Goal: Task Accomplishment & Management: Complete application form

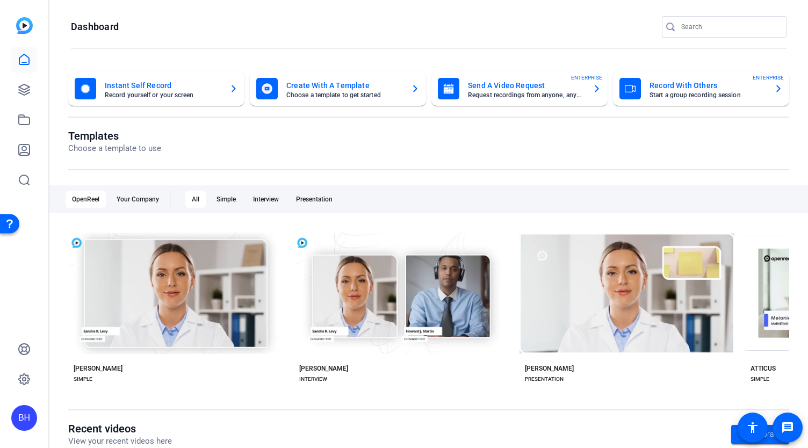
click at [558, 99] on div "Send A Video Request Request recordings from anyone, anywhere ENTERPRISE" at bounding box center [519, 88] width 163 height 21
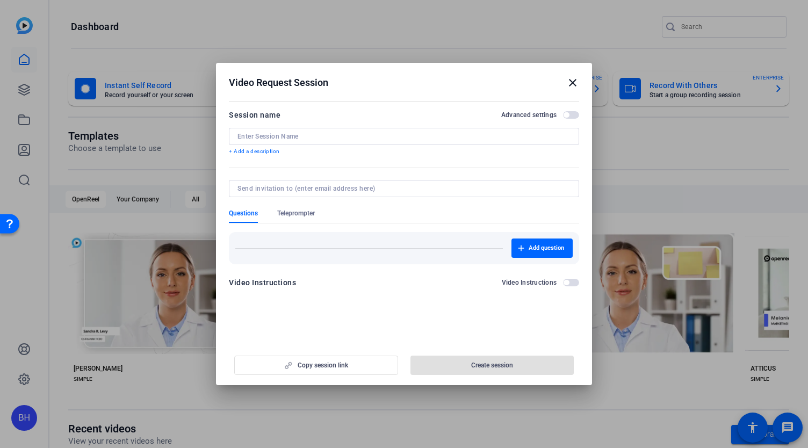
click at [567, 114] on span "button" at bounding box center [565, 114] width 5 height 5
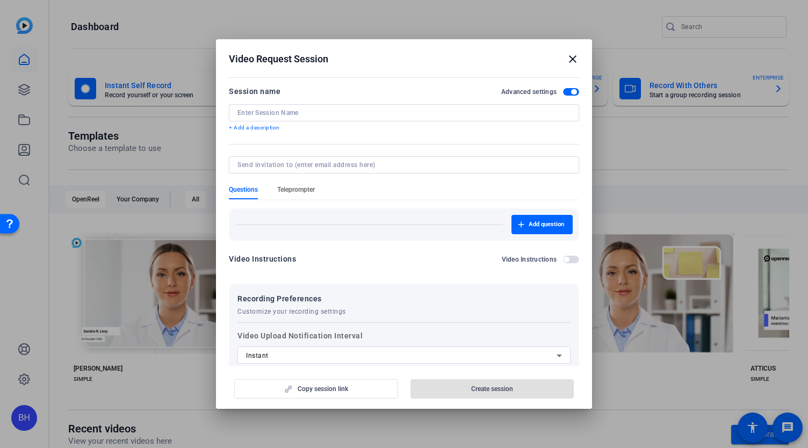
click at [312, 187] on span "Teleprompter" at bounding box center [296, 189] width 38 height 9
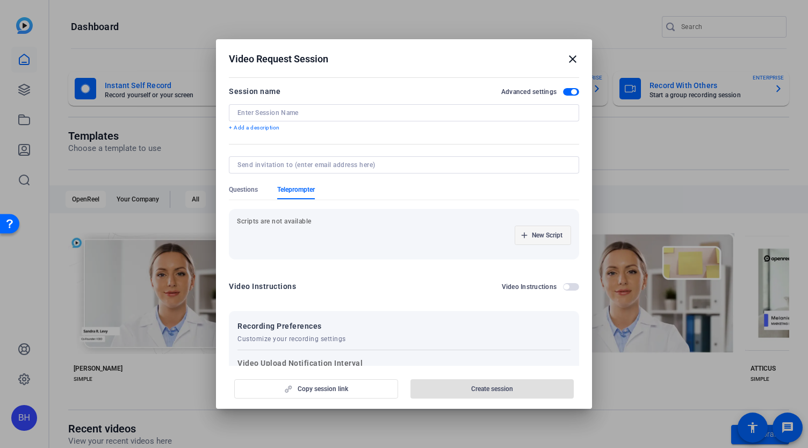
click at [536, 237] on span "New Script" at bounding box center [547, 235] width 31 height 9
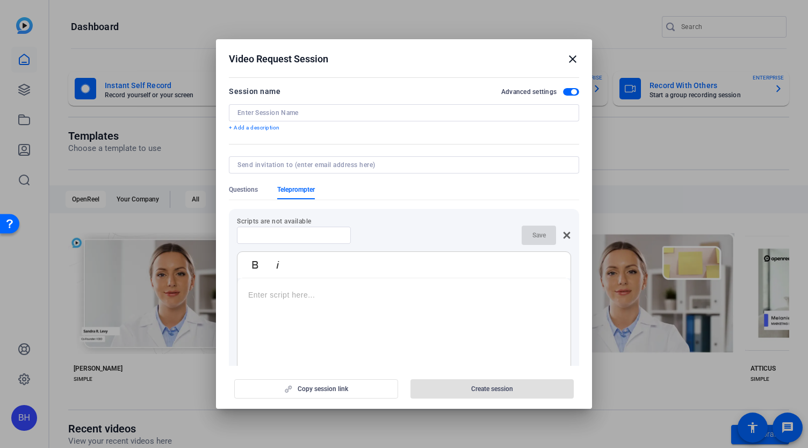
scroll to position [107, 0]
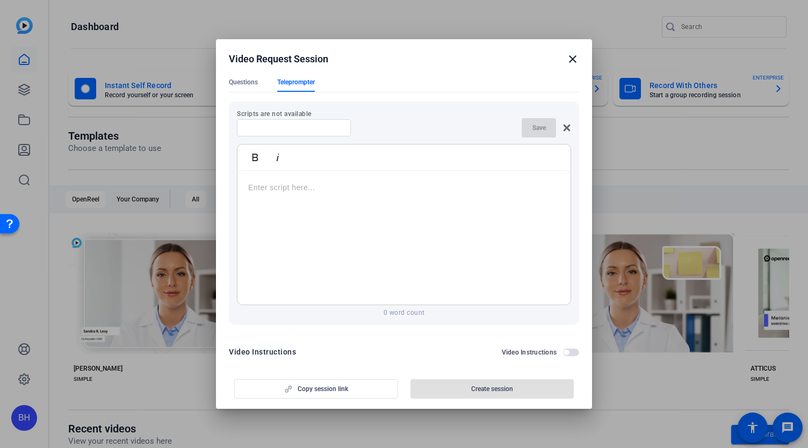
click at [338, 128] on input at bounding box center [293, 128] width 97 height 9
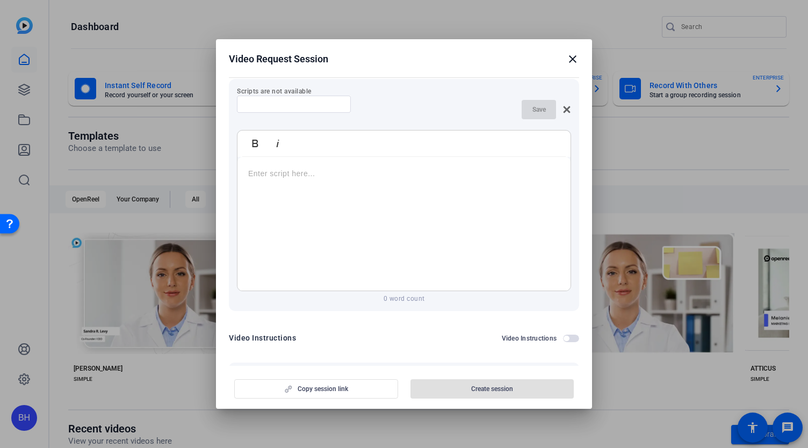
scroll to position [0, 0]
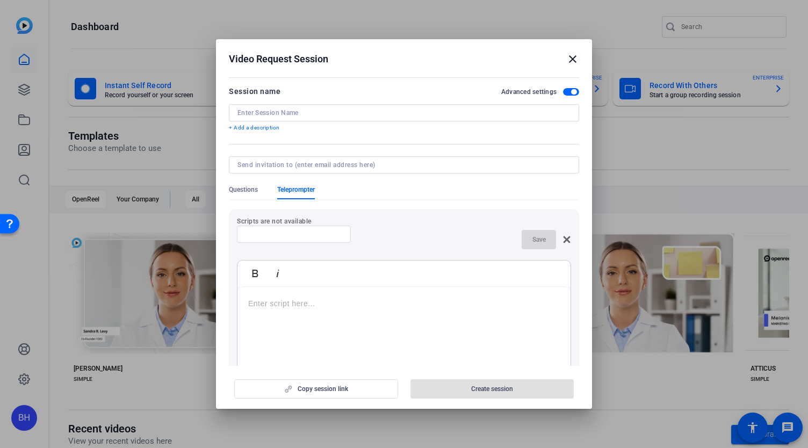
click at [309, 309] on p at bounding box center [403, 304] width 311 height 12
click at [332, 234] on input at bounding box center [293, 234] width 97 height 9
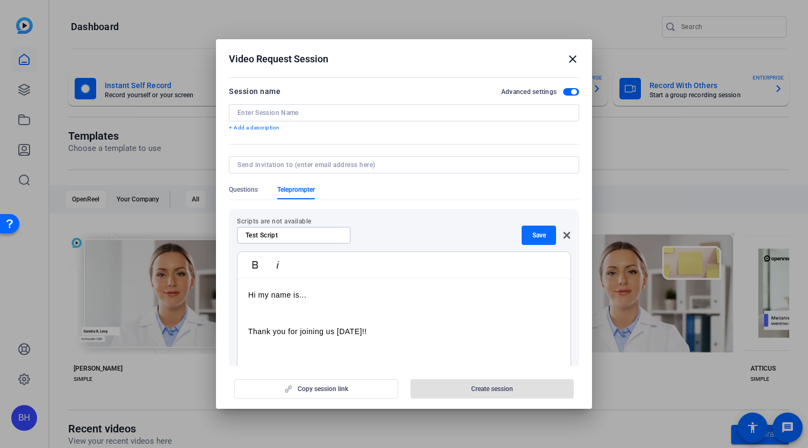
type input "Test Script"
click at [535, 233] on span "Save" at bounding box center [538, 235] width 13 height 9
click at [338, 113] on input at bounding box center [403, 112] width 333 height 9
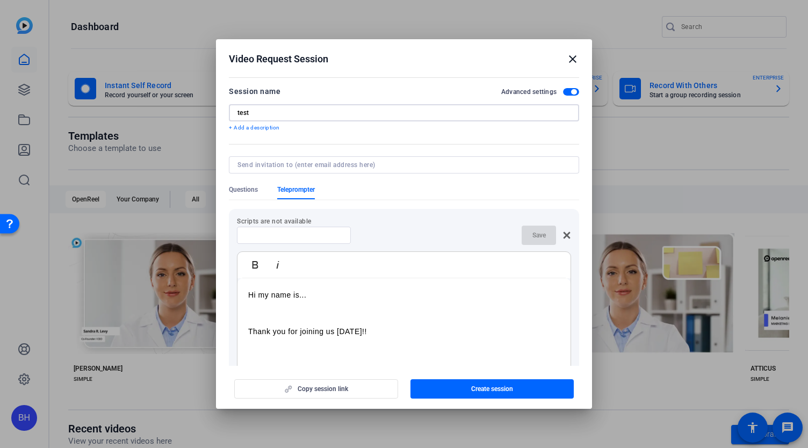
type input "test"
click at [353, 166] on input at bounding box center [401, 165] width 329 height 9
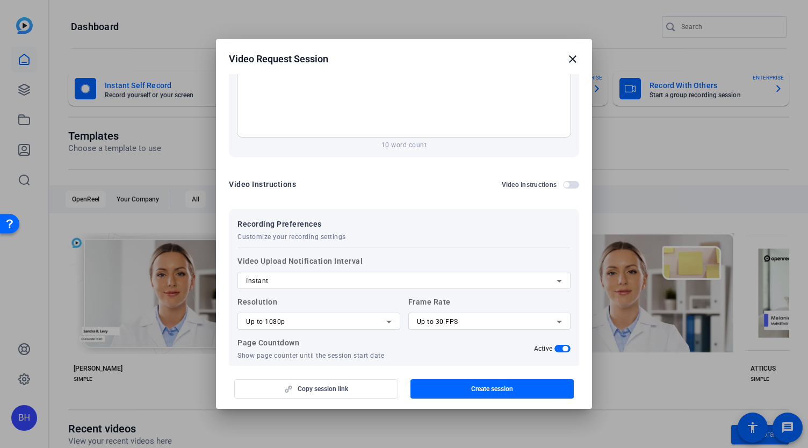
scroll to position [322, 0]
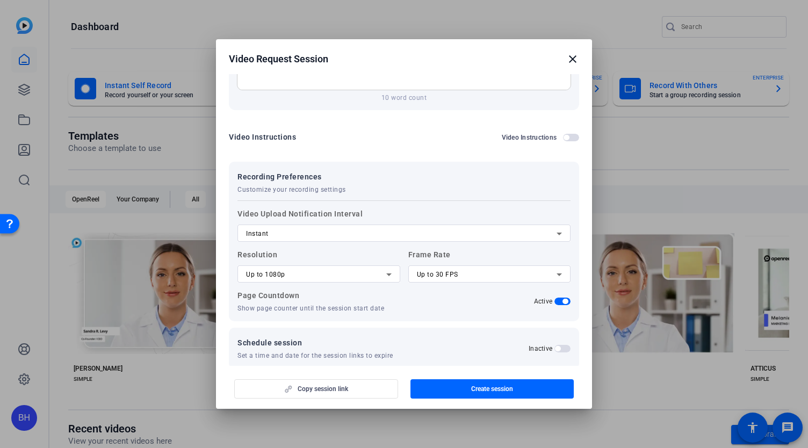
click at [365, 233] on div "Instant" at bounding box center [401, 233] width 310 height 13
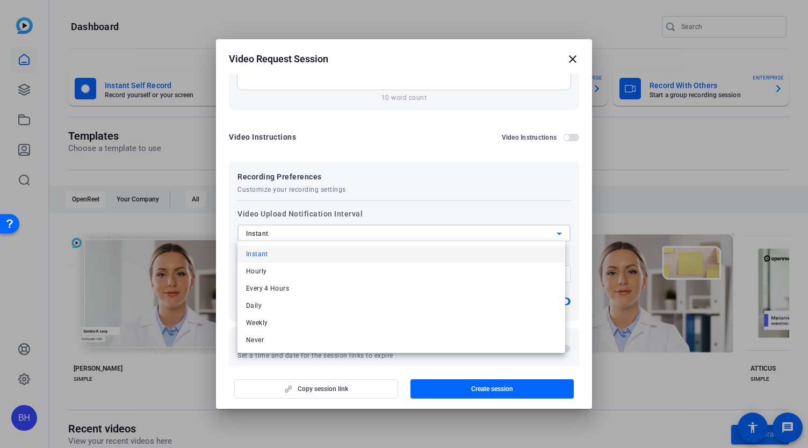
click at [365, 233] on div at bounding box center [404, 224] width 808 height 448
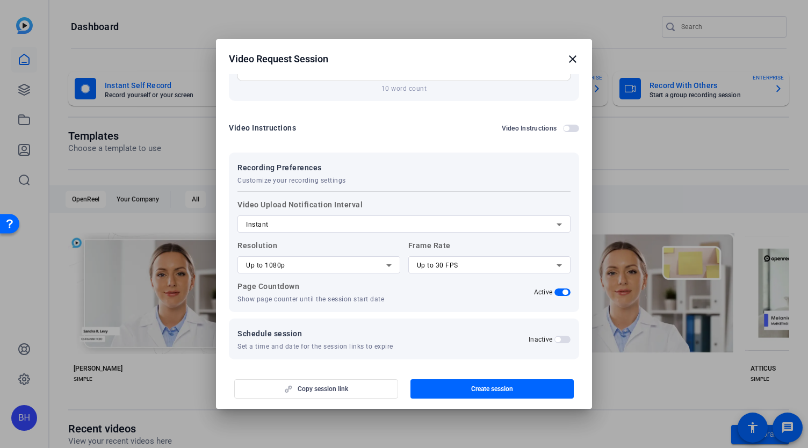
scroll to position [336, 0]
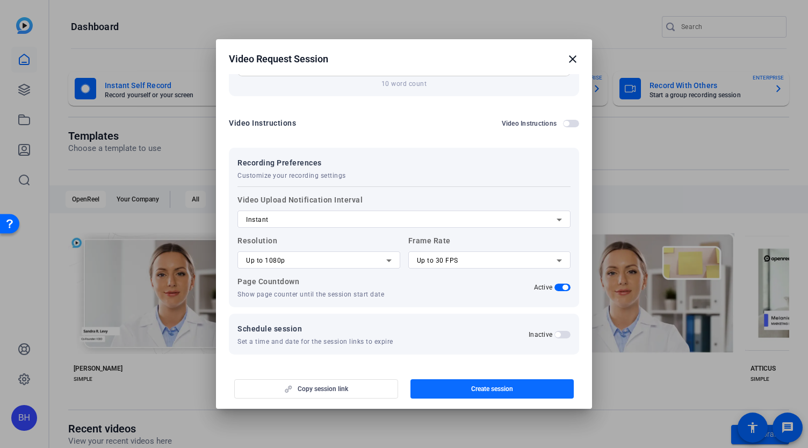
click at [473, 389] on span "Create session" at bounding box center [492, 389] width 42 height 9
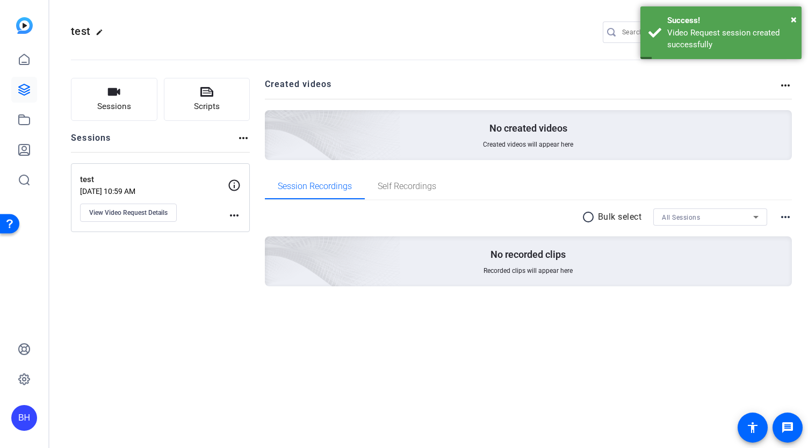
click at [232, 215] on mat-icon "more_horiz" at bounding box center [234, 215] width 13 height 13
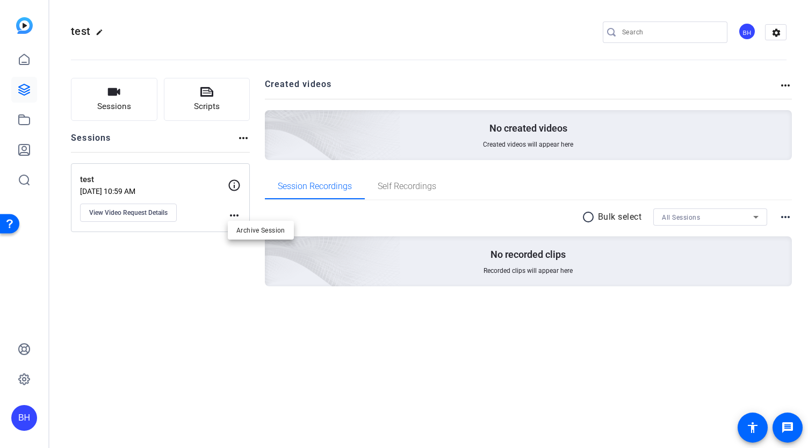
click at [176, 212] on div at bounding box center [404, 224] width 808 height 448
click at [238, 183] on icon at bounding box center [234, 185] width 13 height 13
click at [150, 211] on span "View Video Request Details" at bounding box center [128, 212] width 78 height 9
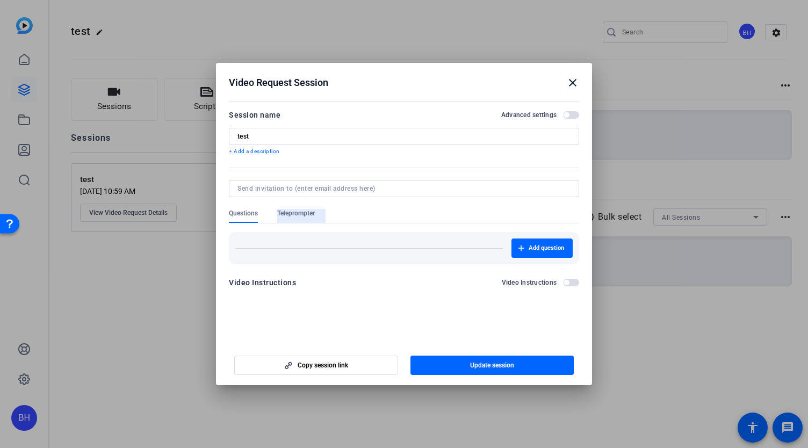
click at [313, 213] on span "Teleprompter" at bounding box center [296, 213] width 38 height 9
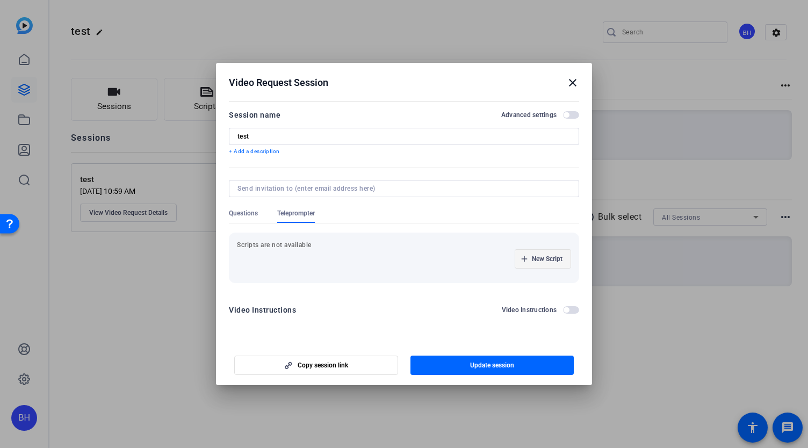
click at [533, 260] on span "New Script" at bounding box center [547, 259] width 31 height 9
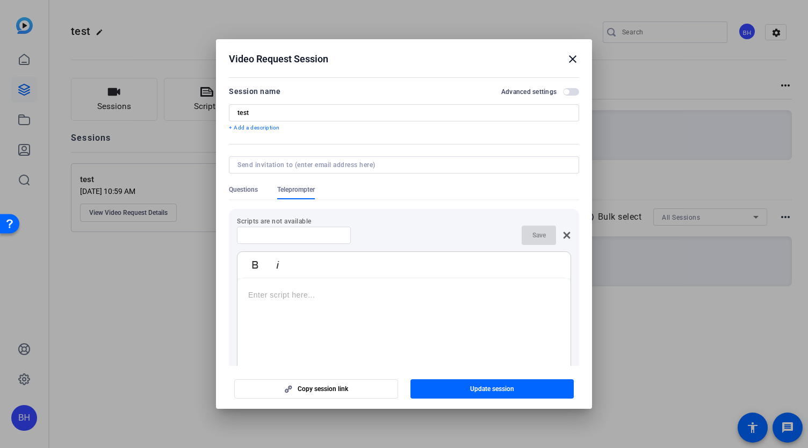
click at [562, 231] on icon at bounding box center [566, 235] width 9 height 9
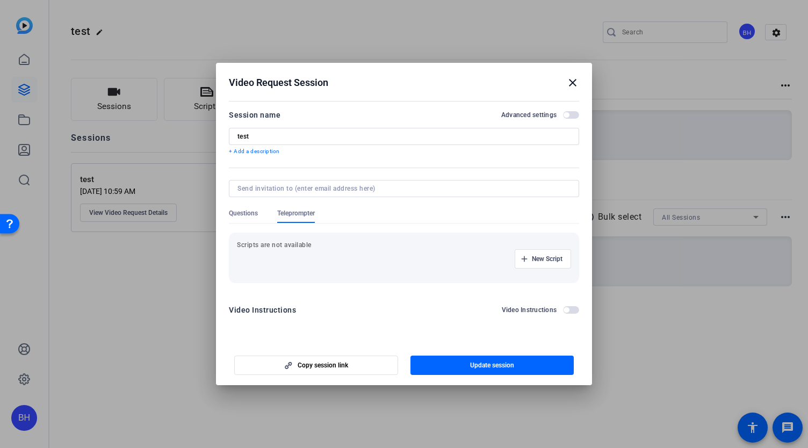
click at [569, 113] on span "button" at bounding box center [571, 115] width 16 height 8
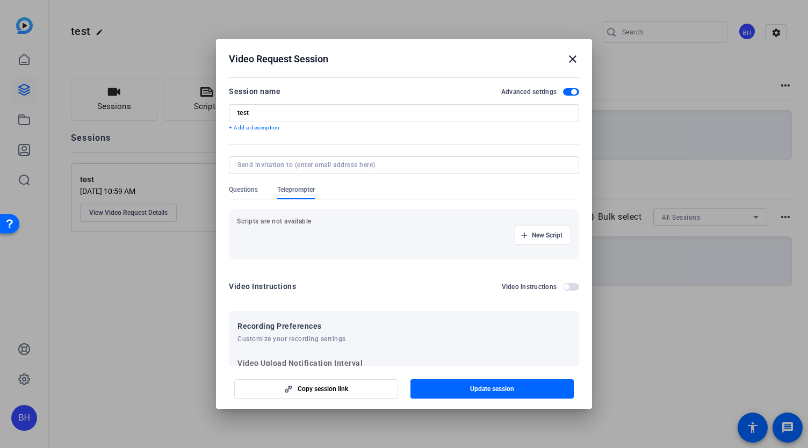
click at [571, 90] on span "button" at bounding box center [573, 91] width 5 height 5
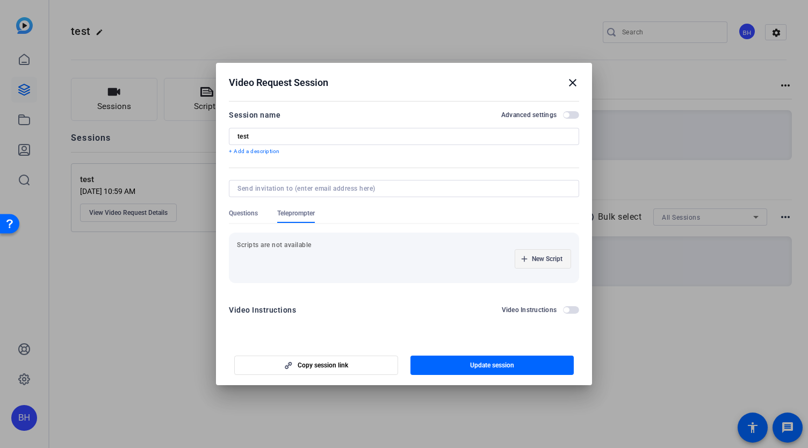
click at [528, 261] on span "button" at bounding box center [542, 259] width 55 height 26
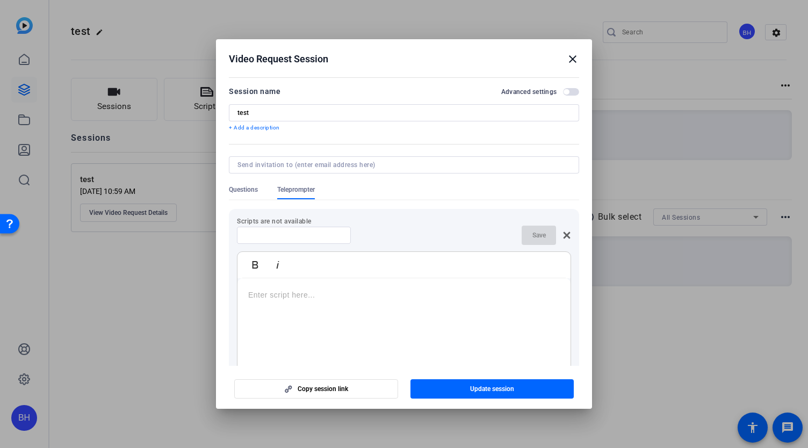
click at [337, 288] on div at bounding box center [403, 345] width 333 height 134
click at [331, 304] on div "Test script" at bounding box center [403, 345] width 333 height 134
click at [324, 236] on input at bounding box center [293, 235] width 97 height 9
type input "test"
click at [532, 237] on span "Save" at bounding box center [538, 235] width 13 height 9
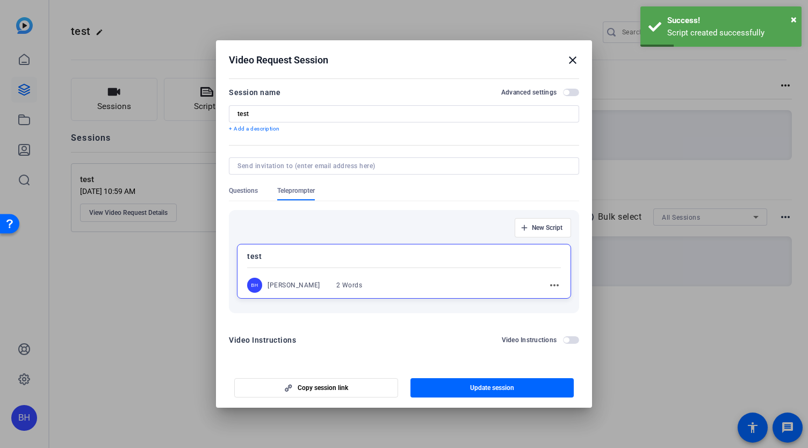
click at [551, 284] on mat-icon "more_horiz" at bounding box center [554, 285] width 13 height 13
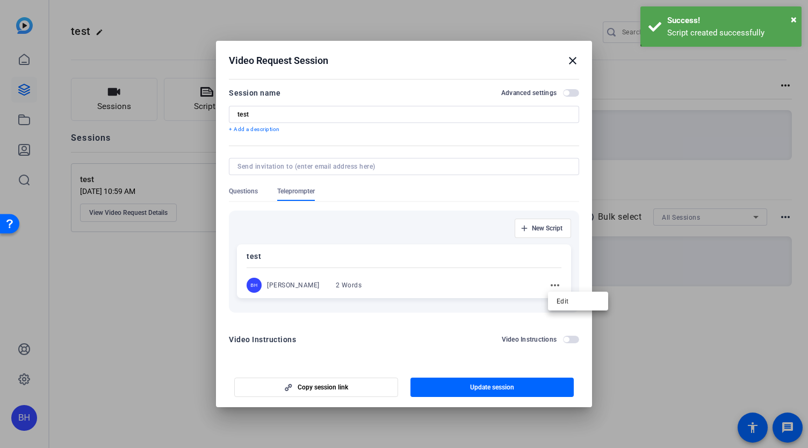
click at [468, 280] on div at bounding box center [404, 224] width 808 height 448
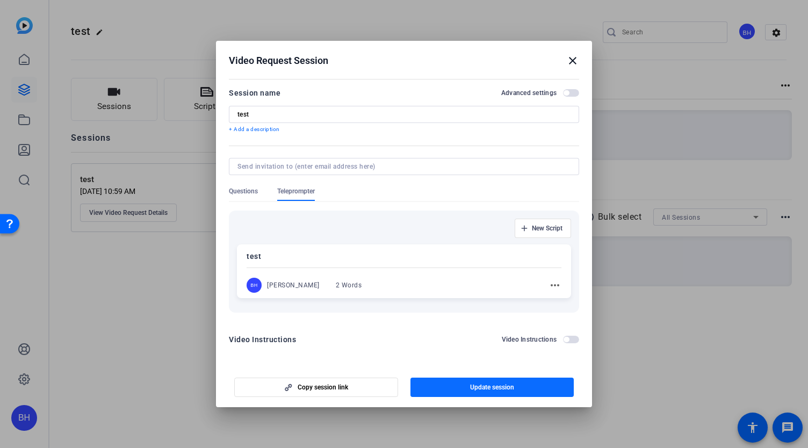
click at [465, 388] on span "button" at bounding box center [492, 387] width 164 height 26
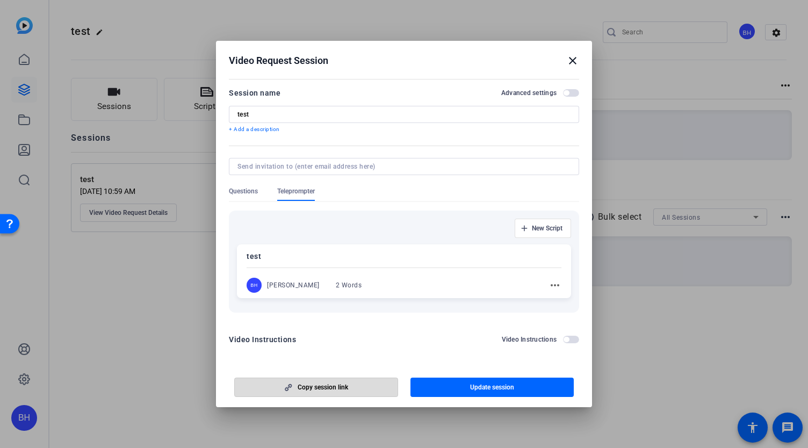
click at [325, 386] on span "Copy session link" at bounding box center [323, 387] width 50 height 9
click at [255, 286] on div "BH" at bounding box center [253, 285] width 15 height 15
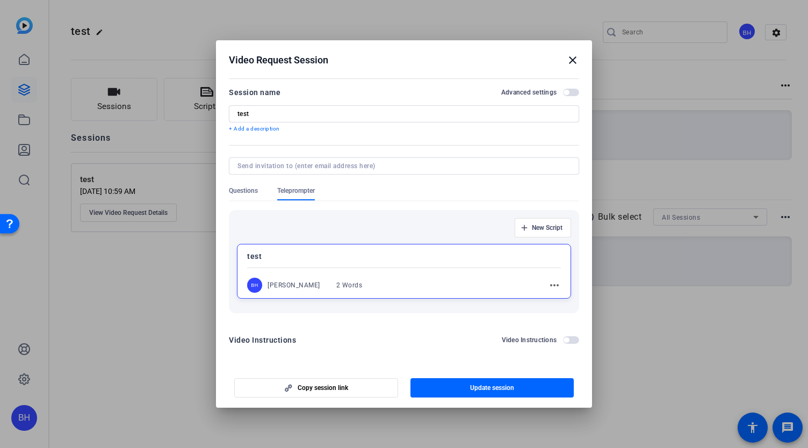
click at [255, 286] on div "BH" at bounding box center [254, 285] width 15 height 15
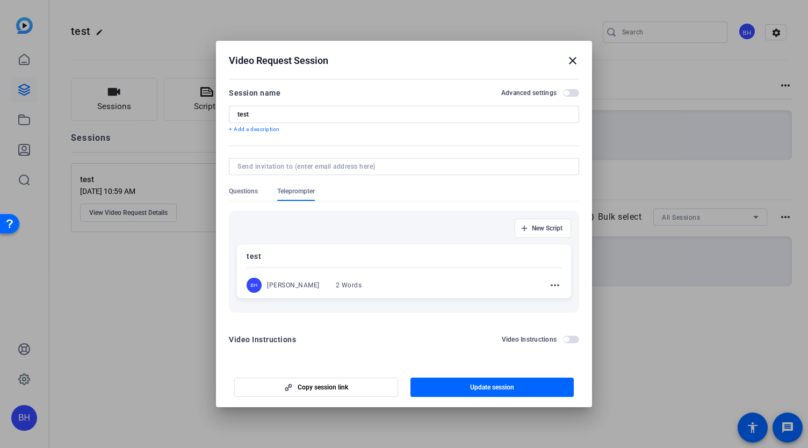
click at [347, 285] on div "2 Words" at bounding box center [349, 285] width 26 height 9
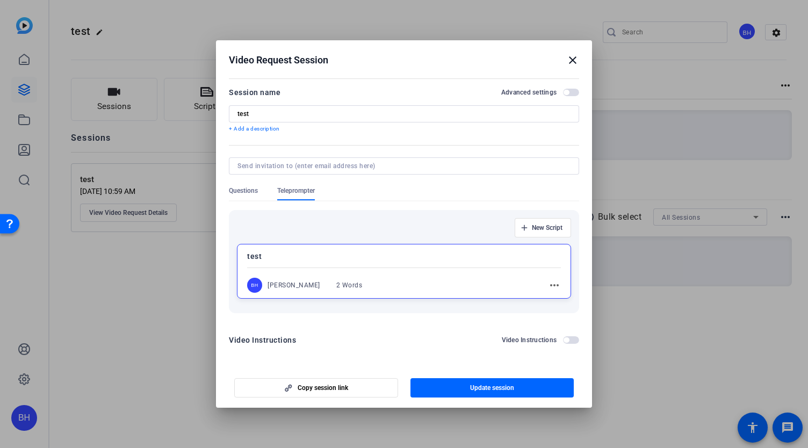
click at [347, 285] on div "2 Words" at bounding box center [349, 285] width 26 height 9
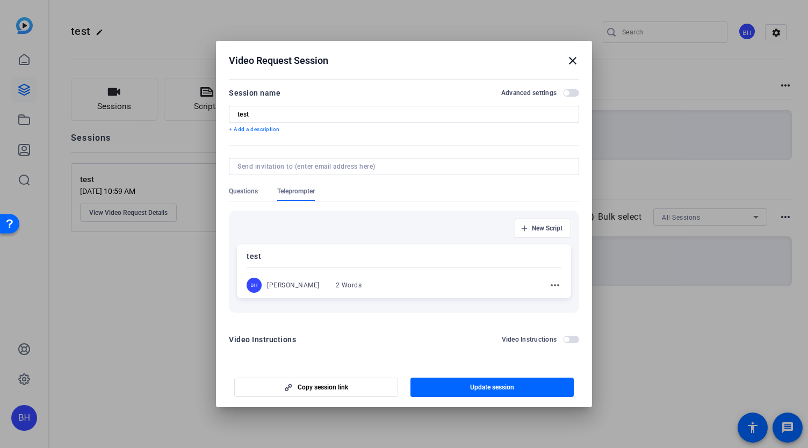
click at [264, 259] on p "test" at bounding box center [403, 256] width 315 height 13
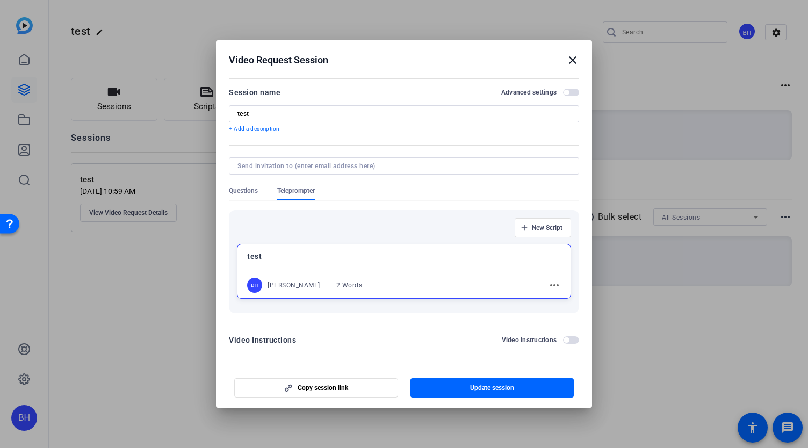
click at [253, 258] on p "test" at bounding box center [404, 256] width 314 height 13
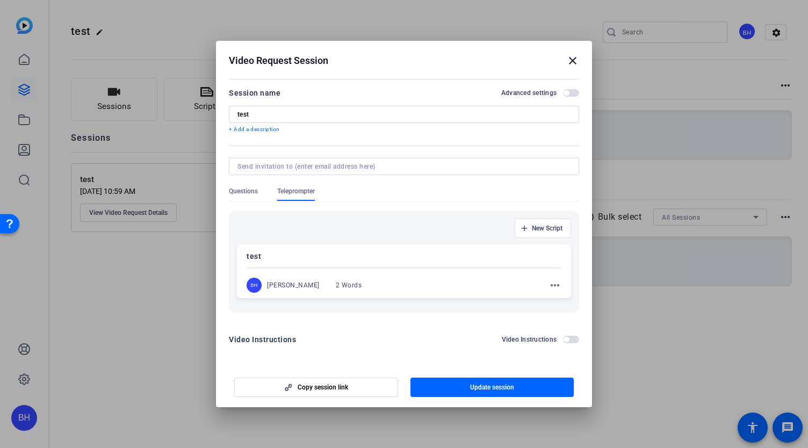
click at [253, 258] on p "test" at bounding box center [403, 256] width 315 height 13
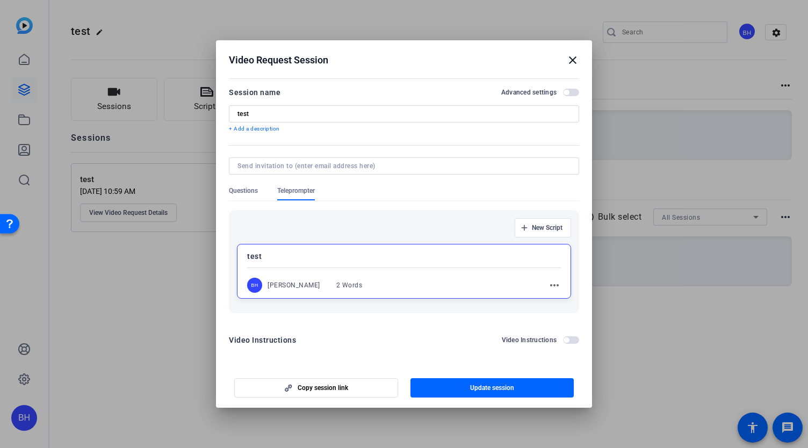
click at [244, 187] on span "Questions" at bounding box center [243, 190] width 29 height 9
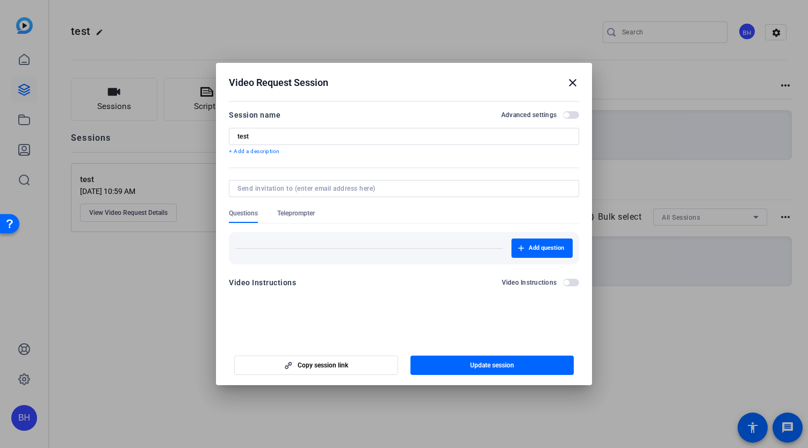
click at [303, 218] on span "Teleprompter" at bounding box center [296, 216] width 38 height 14
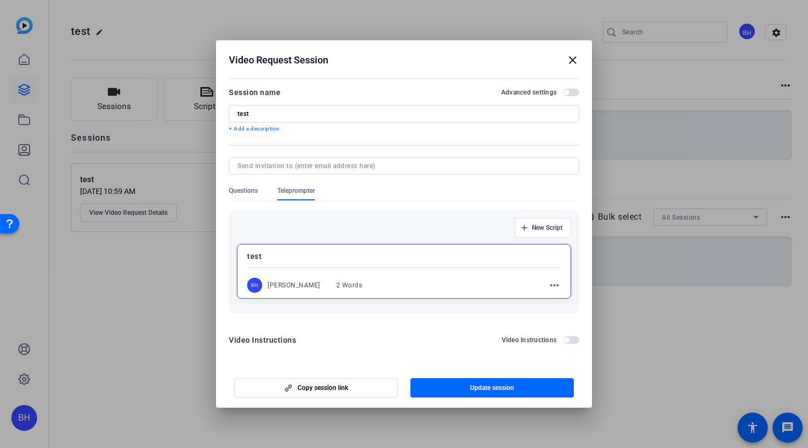
click at [567, 89] on span "button" at bounding box center [571, 93] width 16 height 8
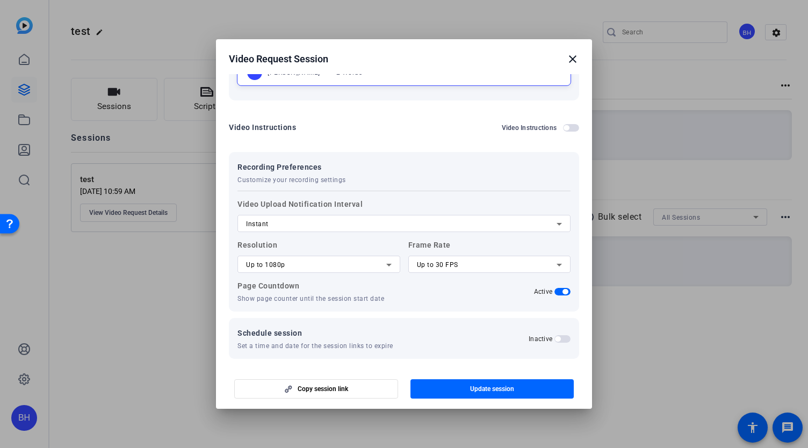
scroll to position [216, 0]
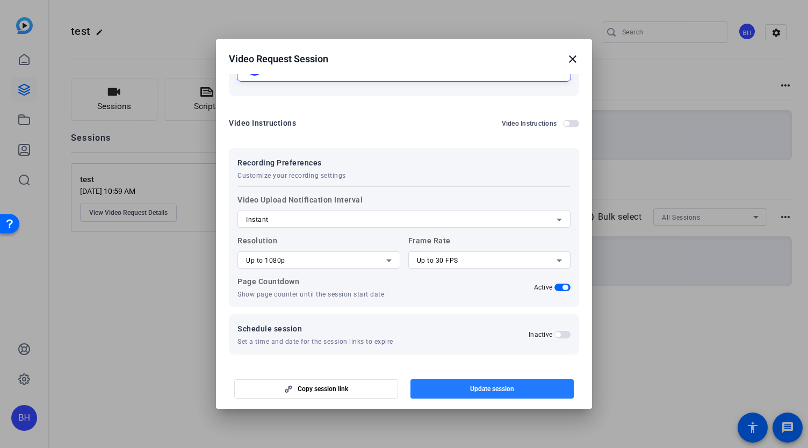
click at [484, 389] on span "Update session" at bounding box center [492, 389] width 44 height 9
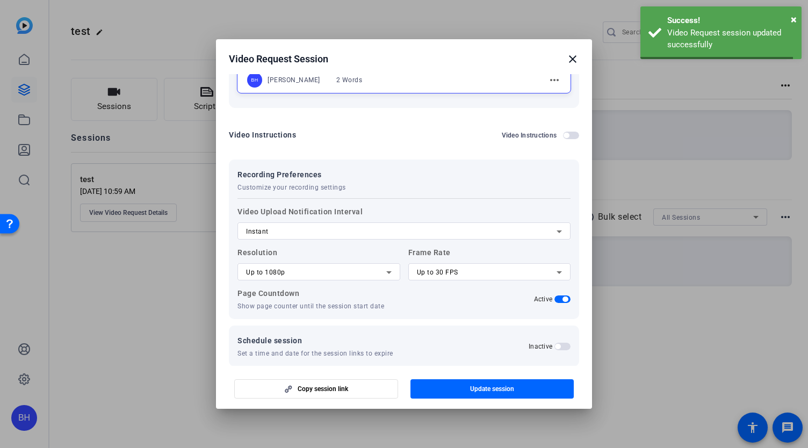
scroll to position [0, 0]
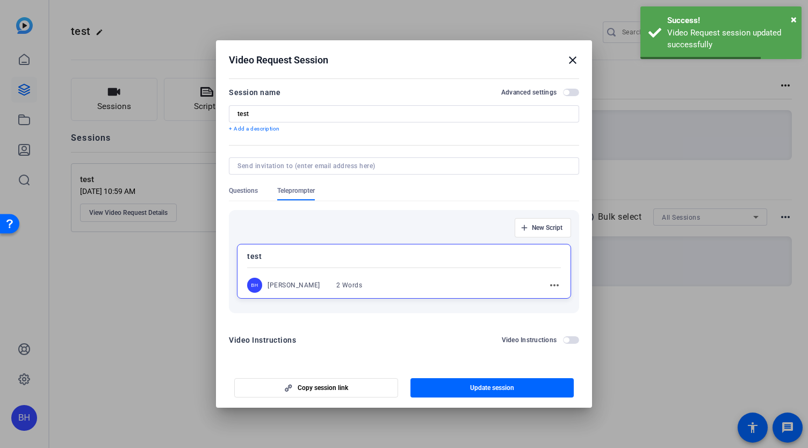
click at [571, 59] on mat-icon "close" at bounding box center [572, 60] width 13 height 13
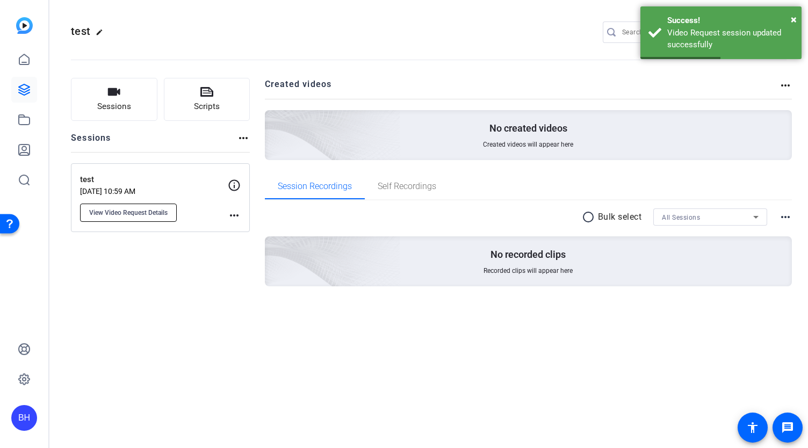
click at [141, 212] on span "View Video Request Details" at bounding box center [128, 212] width 78 height 9
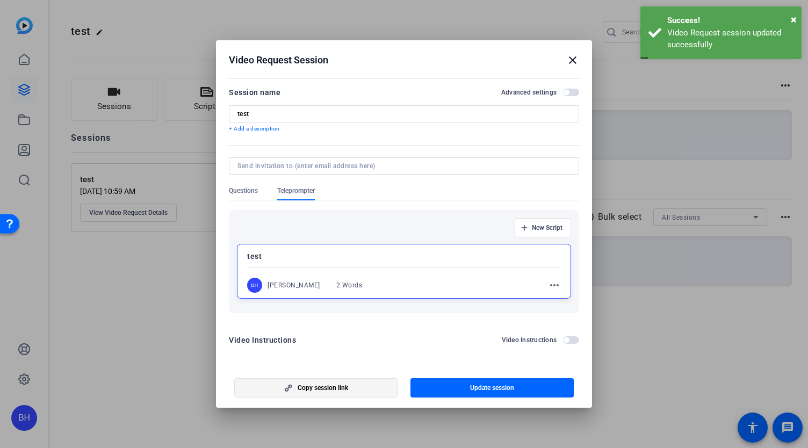
click at [321, 384] on span "Copy session link" at bounding box center [323, 387] width 50 height 9
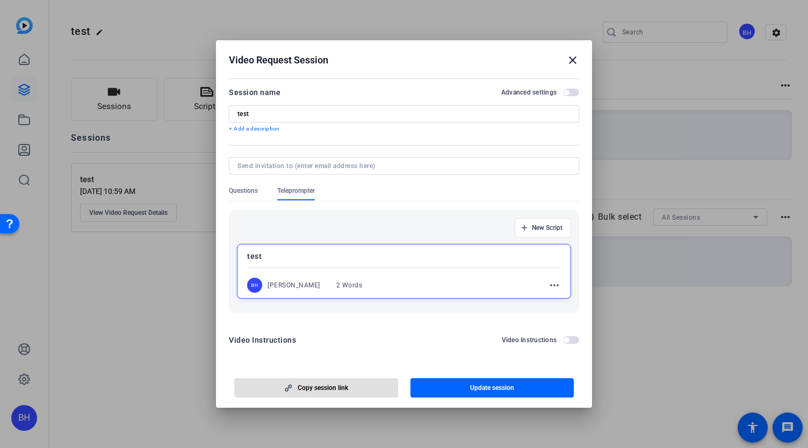
click at [574, 60] on mat-icon "close" at bounding box center [572, 60] width 13 height 13
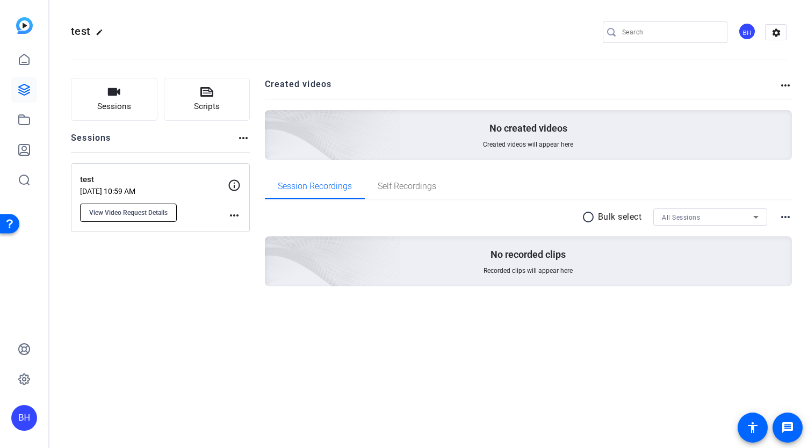
click at [141, 214] on span "View Video Request Details" at bounding box center [128, 212] width 78 height 9
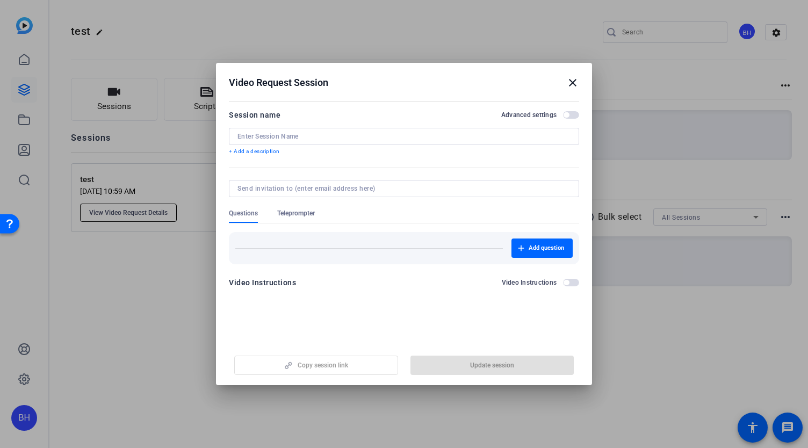
type input "test"
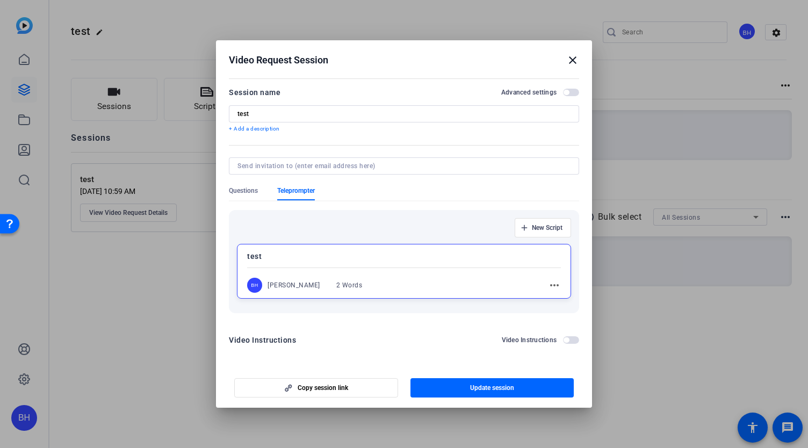
click at [300, 191] on span "Teleprompter" at bounding box center [296, 190] width 38 height 9
click at [545, 229] on span "New Script" at bounding box center [547, 227] width 31 height 9
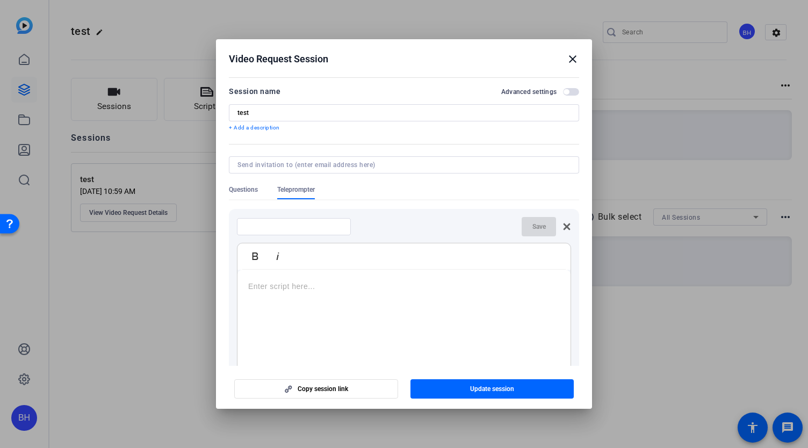
click at [324, 229] on input at bounding box center [293, 226] width 97 height 9
click at [572, 59] on mat-icon "close" at bounding box center [572, 59] width 13 height 13
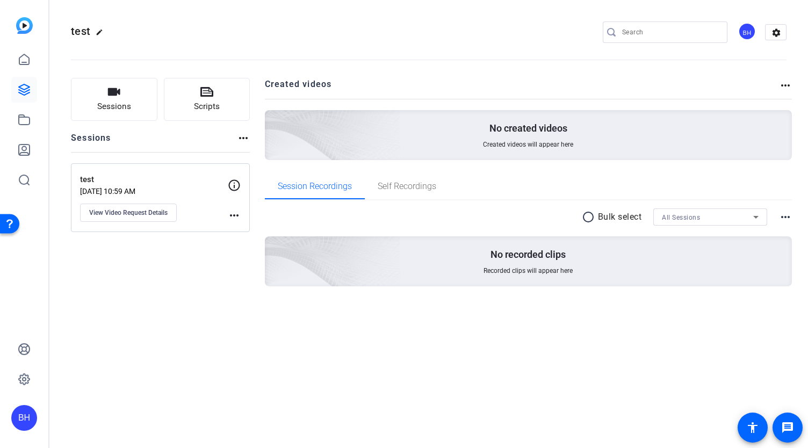
click at [231, 213] on mat-icon "more_horiz" at bounding box center [234, 215] width 13 height 13
click at [264, 231] on span "Archive Session" at bounding box center [260, 230] width 49 height 13
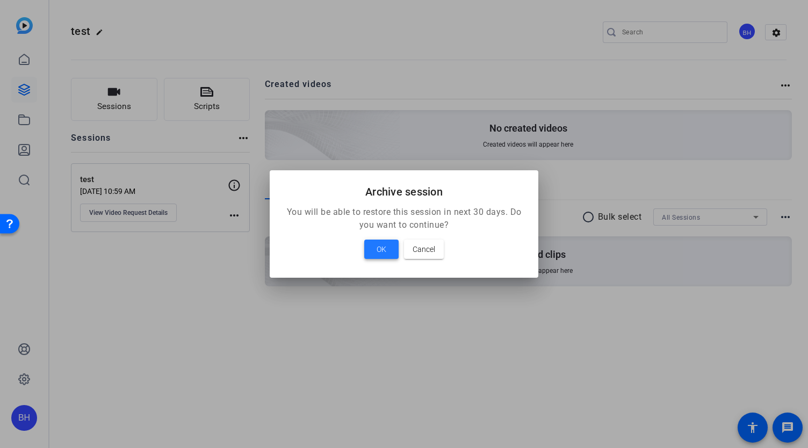
click at [389, 248] on span at bounding box center [381, 249] width 34 height 26
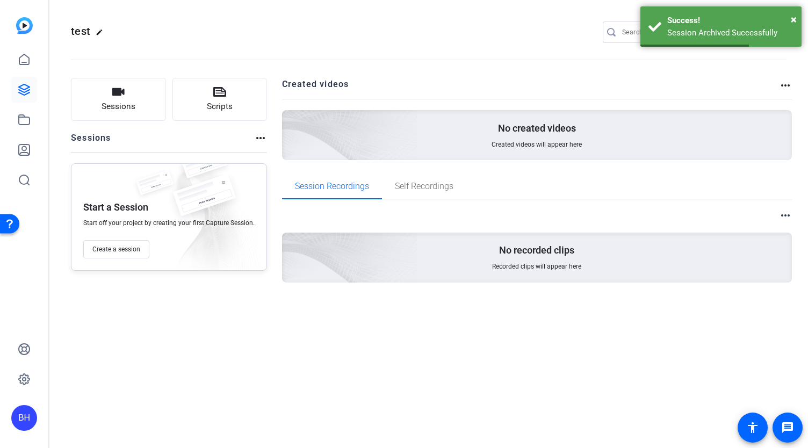
click at [25, 25] on img at bounding box center [24, 25] width 17 height 17
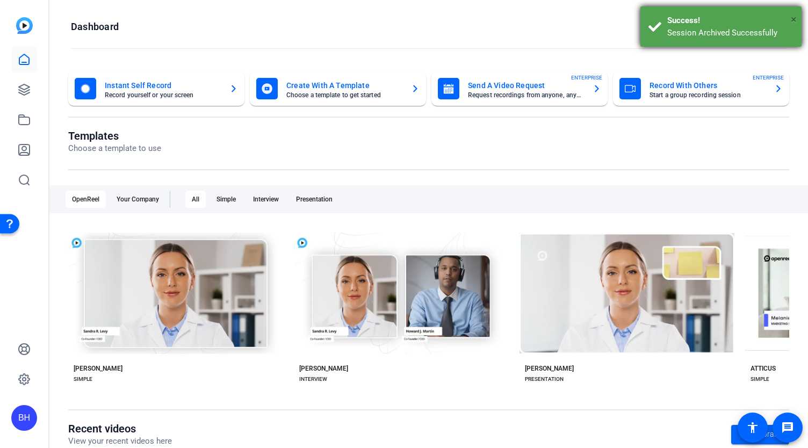
click at [792, 19] on span "×" at bounding box center [794, 19] width 6 height 13
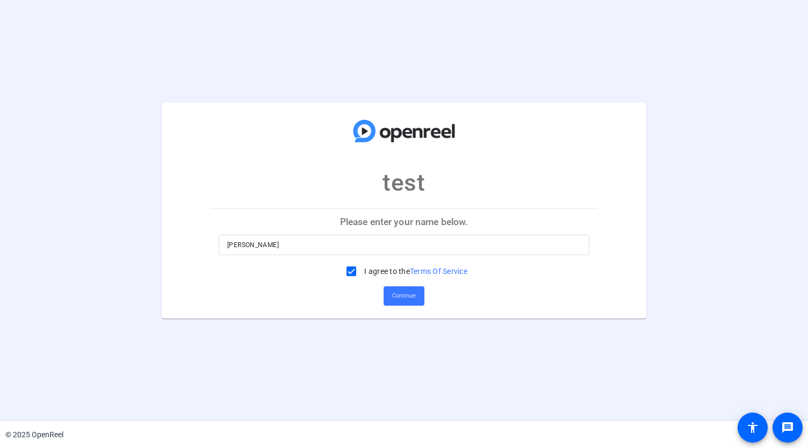
click at [412, 224] on p "Please enter your name below." at bounding box center [404, 222] width 388 height 26
click at [438, 244] on input "[PERSON_NAME]" at bounding box center [403, 244] width 353 height 13
click at [406, 295] on span "Continue" at bounding box center [404, 296] width 24 height 16
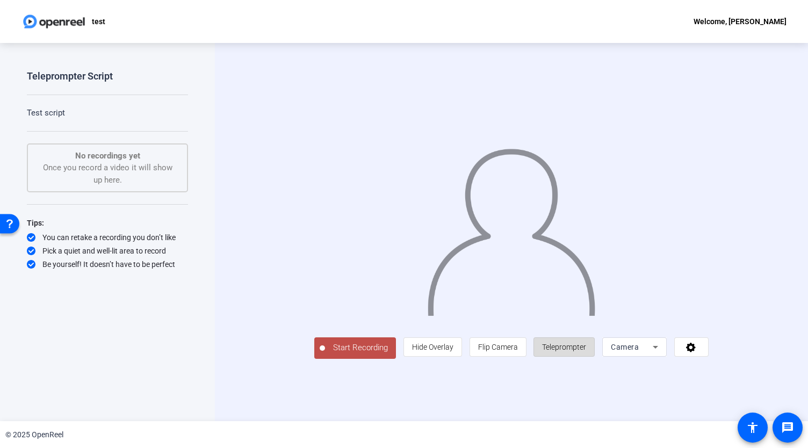
click at [586, 351] on span "Teleprompter" at bounding box center [564, 347] width 44 height 9
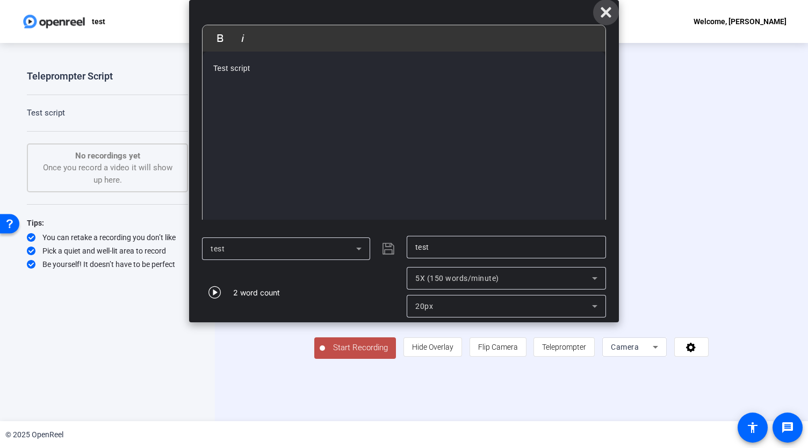
click at [605, 17] on icon at bounding box center [605, 12] width 13 height 13
